Goal: Information Seeking & Learning: Stay updated

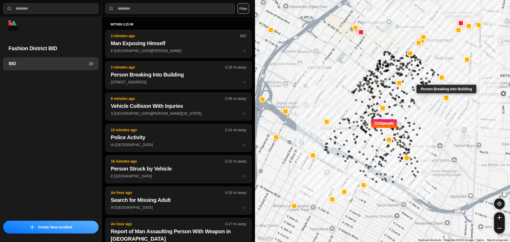
select select "*"
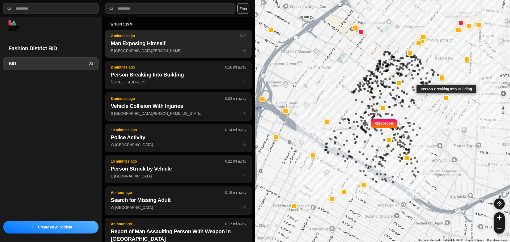
click at [178, 54] on button "2 minutes ago BID Man Exposing Himself E 12th St & S San Pedro St ☆" at bounding box center [178, 44] width 147 height 28
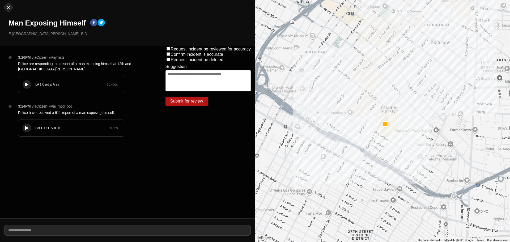
click at [28, 125] on button at bounding box center [27, 128] width 8 height 8
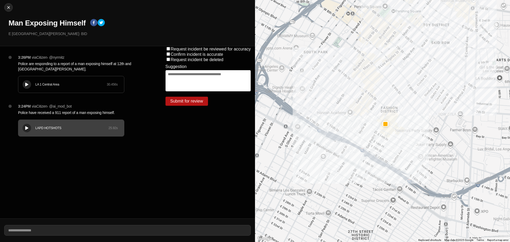
click at [28, 83] on icon at bounding box center [26, 84] width 3 height 3
click at [41, 85] on div "LA 1 Central Area" at bounding box center [70, 84] width 71 height 4
click at [58, 88] on div "LA 1 Central Area 30.456 s" at bounding box center [71, 84] width 106 height 16
click at [73, 89] on div "LA 1 Central Area 30.456 s" at bounding box center [71, 84] width 106 height 16
click at [31, 83] on button at bounding box center [27, 84] width 8 height 8
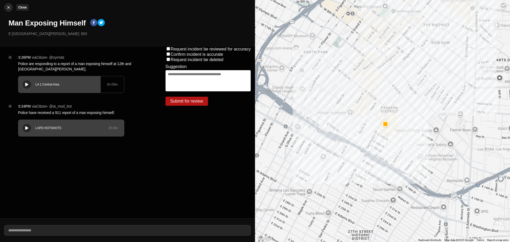
click at [9, 8] on img at bounding box center [8, 7] width 5 height 5
select select "*"
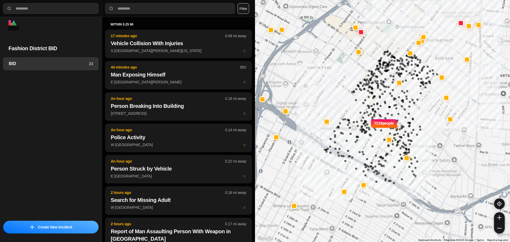
select select "*"
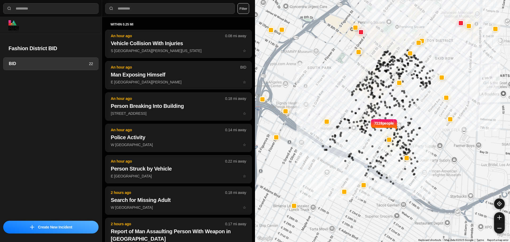
select select "*"
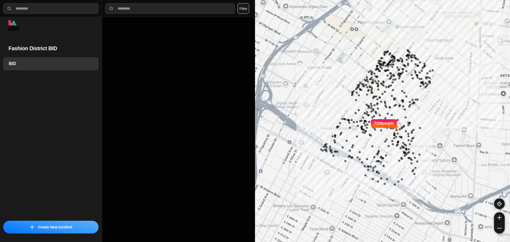
select select "*"
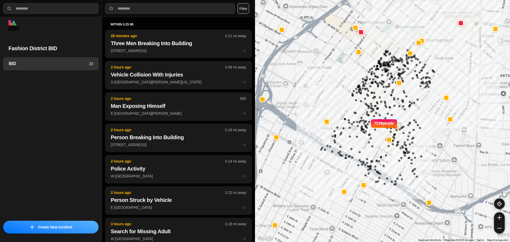
select select "*"
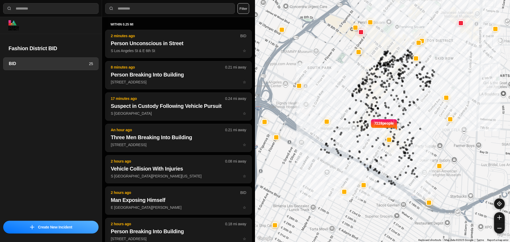
select select "*"
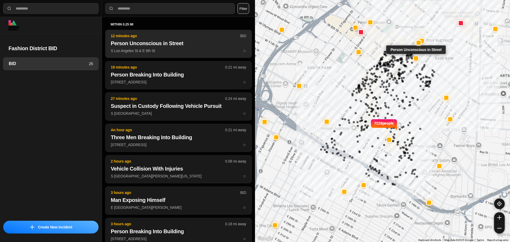
click at [133, 44] on h2 "Person Unconscious in Street" at bounding box center [178, 43] width 135 height 7
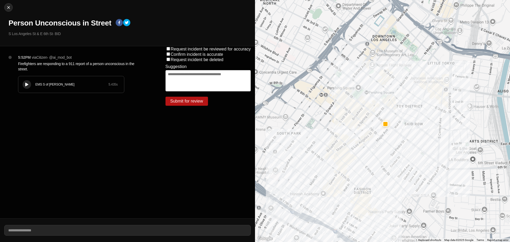
click at [27, 85] on icon at bounding box center [26, 84] width 3 height 3
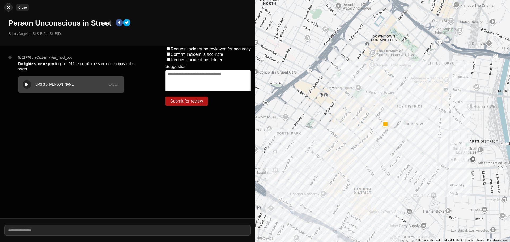
click at [8, 8] on img at bounding box center [8, 7] width 5 height 5
select select "*"
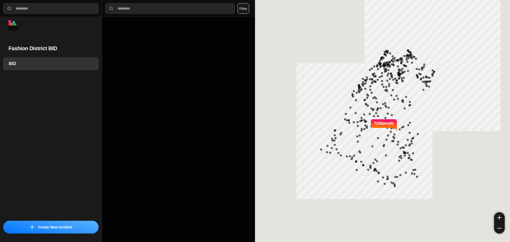
select select "*"
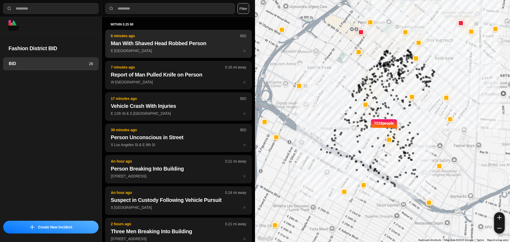
click at [166, 58] on button "6 minutes ago BID Man With Shaved Head Robbed Person E 8th St & San Julian St ☆" at bounding box center [178, 44] width 147 height 28
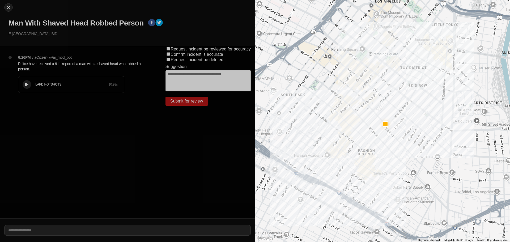
click at [29, 84] on div at bounding box center [26, 85] width 5 height 4
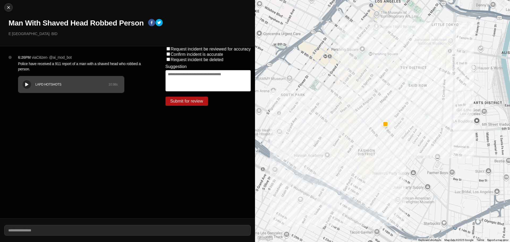
click at [20, 82] on div "LAPD HOTSHOTS 10.98 s" at bounding box center [71, 84] width 106 height 16
click at [37, 81] on div "LAPD HOTSHOTS 10.98 s" at bounding box center [71, 84] width 106 height 16
click at [11, 5] on div "Close Man With Shaved Head Robbed Person E 8th St & San Julian St · BID" at bounding box center [127, 23] width 255 height 46
click at [11, 5] on img at bounding box center [8, 7] width 5 height 5
select select "*"
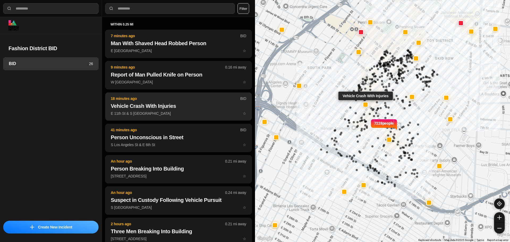
click at [175, 113] on p "E 11th St & S Los Angeles St ☆" at bounding box center [178, 113] width 135 height 5
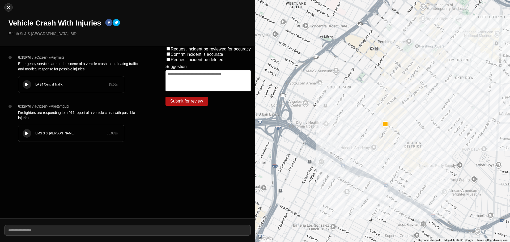
click at [25, 88] on button at bounding box center [27, 84] width 8 height 8
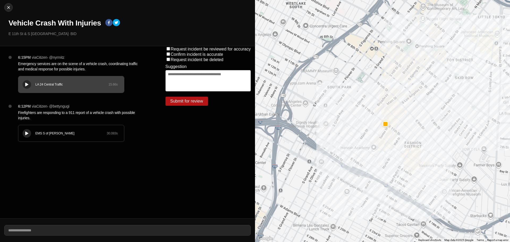
click at [71, 130] on div "EMS S of Mulholland 30.083 s" at bounding box center [71, 133] width 106 height 16
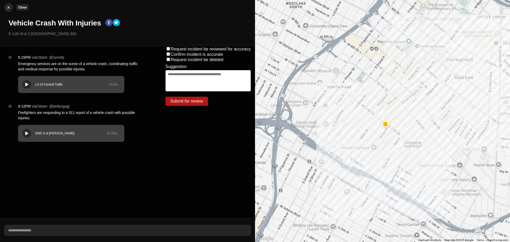
click at [10, 9] on img at bounding box center [8, 7] width 5 height 5
select select "*"
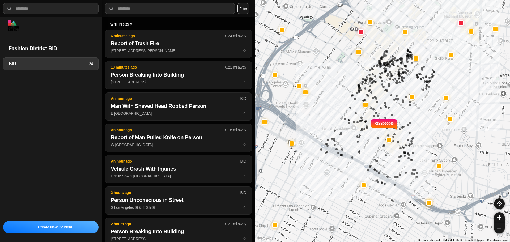
select select "*"
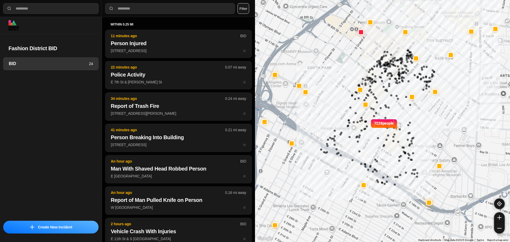
select select "*"
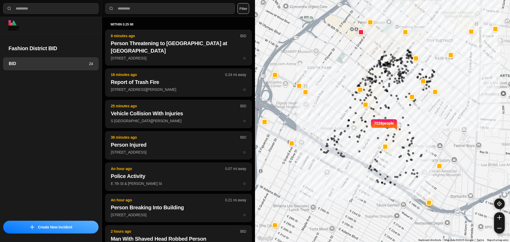
select select "*"
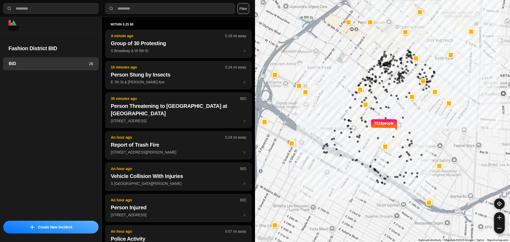
select select "*"
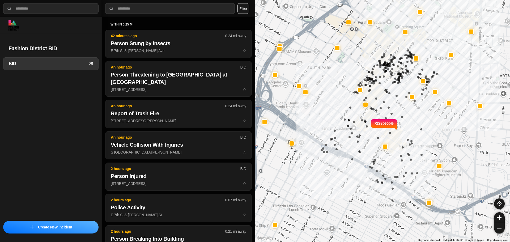
select select "*"
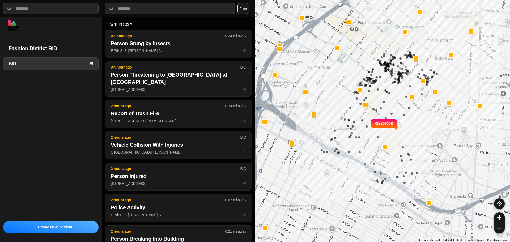
select select "*"
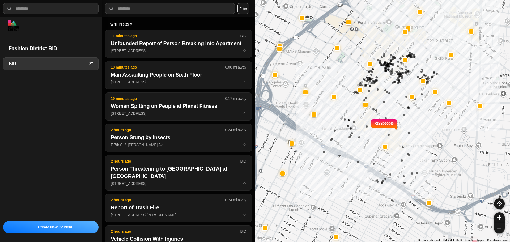
select select "*"
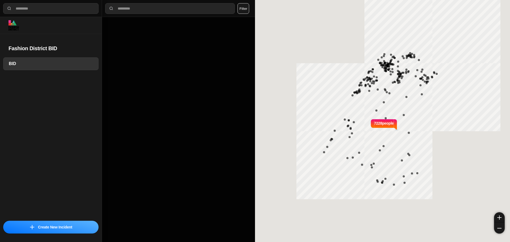
select select "*"
